Goal: Find specific page/section: Find specific page/section

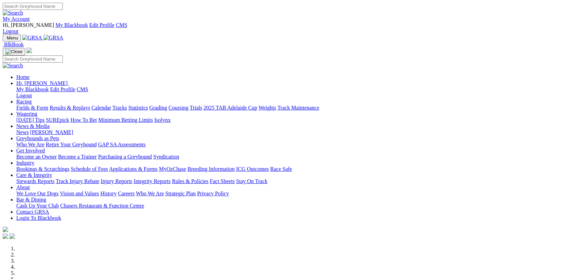
click at [37, 111] on link "Wagering" at bounding box center [26, 114] width 21 height 6
click at [171, 117] on link "Isolynx" at bounding box center [162, 120] width 16 height 6
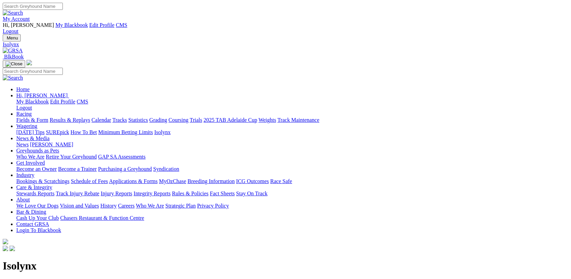
click at [30, 21] on img at bounding box center [30, 21] width 0 height 0
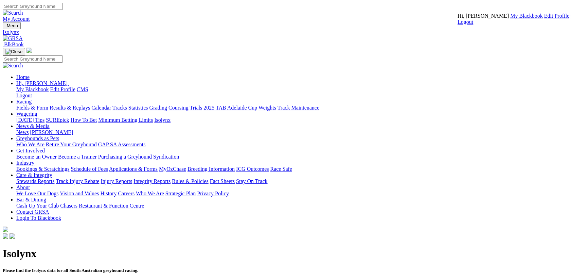
click at [571, 19] on link "CMS" at bounding box center [577, 16] width 12 height 6
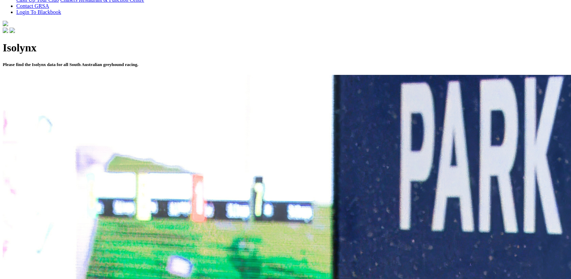
scroll to position [206, 0]
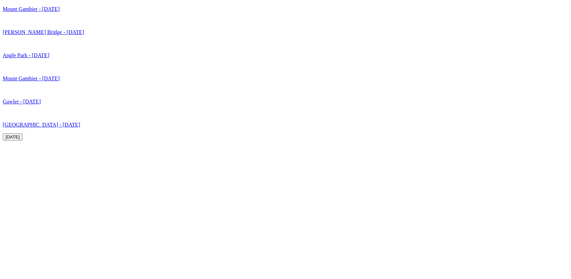
scroll to position [2093, 0]
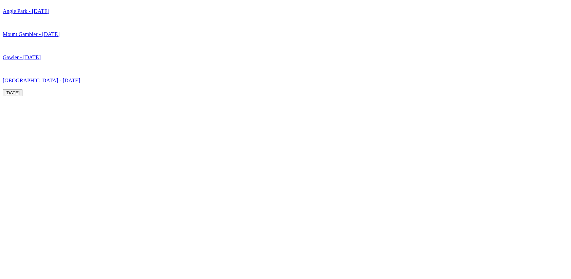
scroll to position [2272, 0]
